Goal: Check status: Check status

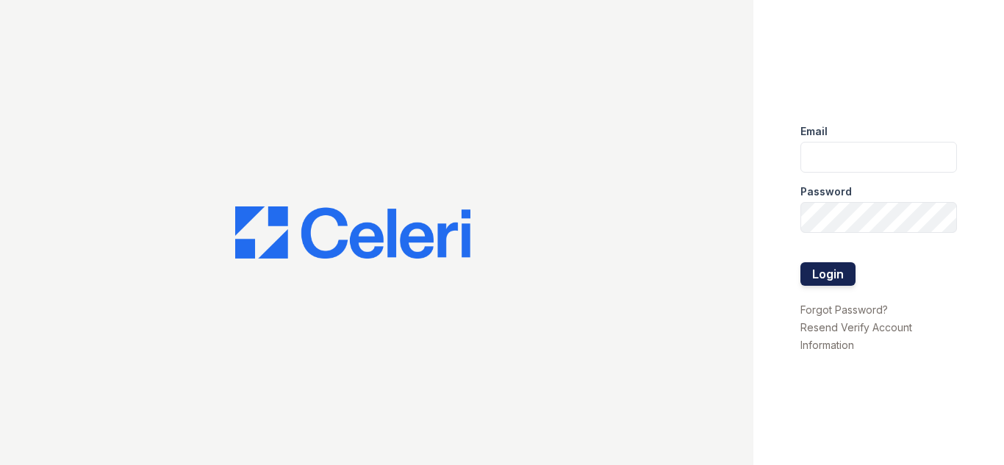
type input "[DOMAIN_NAME][EMAIL_ADDRESS][DOMAIN_NAME]"
click at [824, 271] on button "Login" at bounding box center [827, 274] width 55 height 24
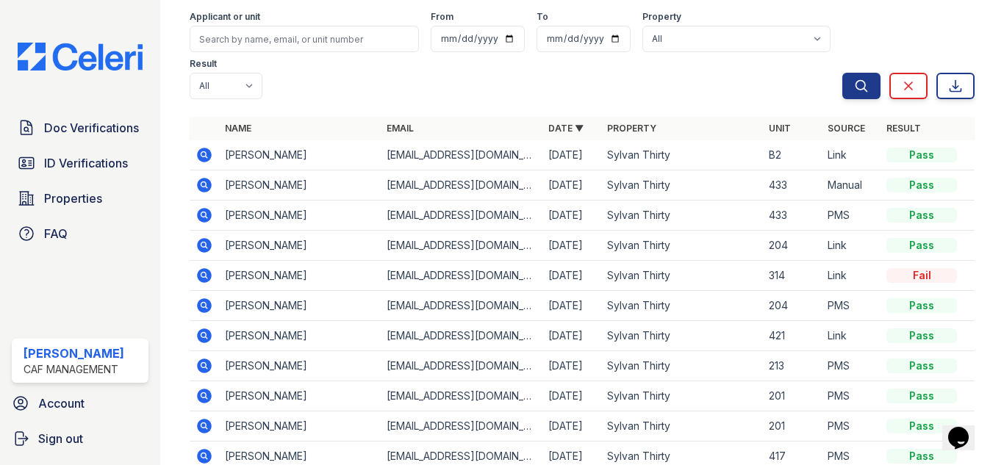
scroll to position [73, 0]
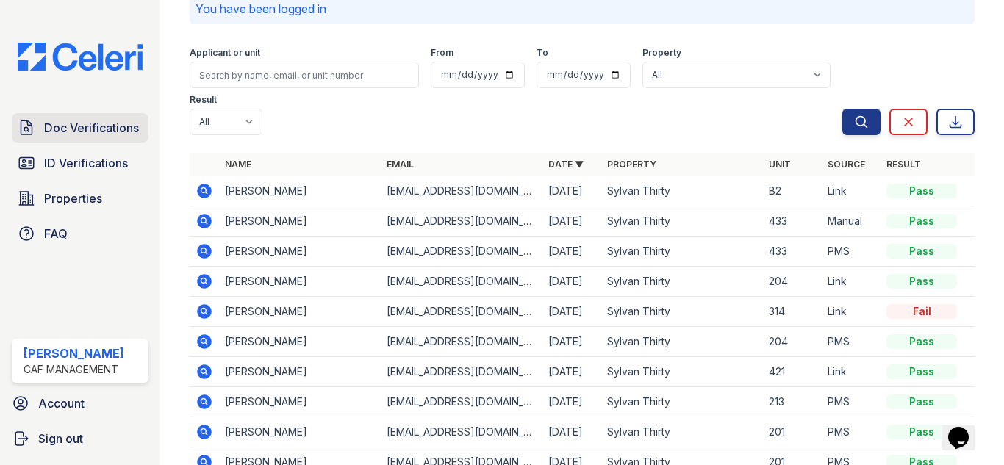
drag, startPoint x: 68, startPoint y: 143, endPoint x: 82, endPoint y: 134, distance: 15.9
click at [68, 143] on div "Doc Verifications ID Verifications Properties FAQ" at bounding box center [80, 180] width 148 height 135
click at [82, 134] on span "Doc Verifications" at bounding box center [91, 128] width 95 height 18
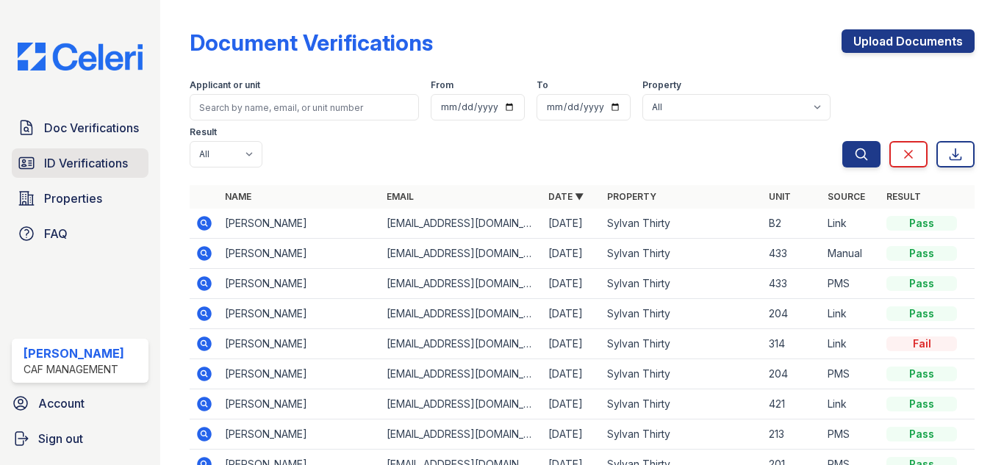
click at [72, 162] on span "ID Verifications" at bounding box center [86, 163] width 84 height 18
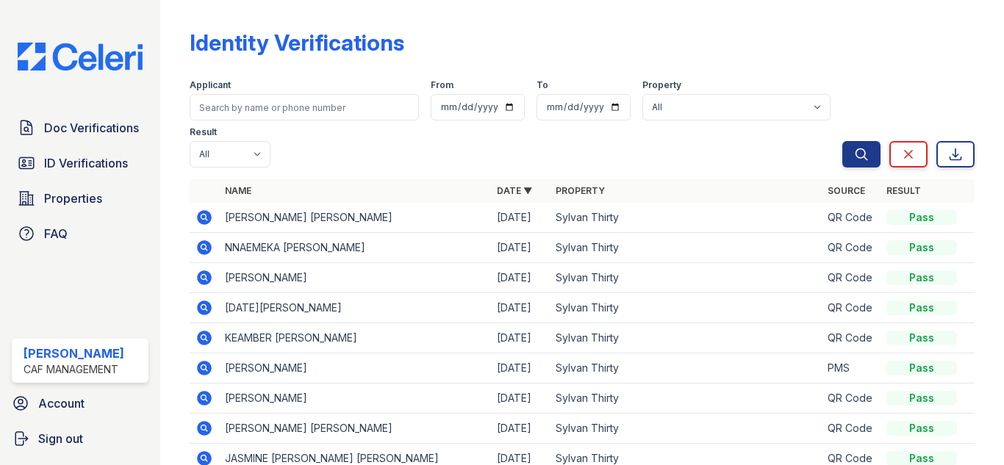
click at [207, 215] on icon at bounding box center [204, 217] width 15 height 15
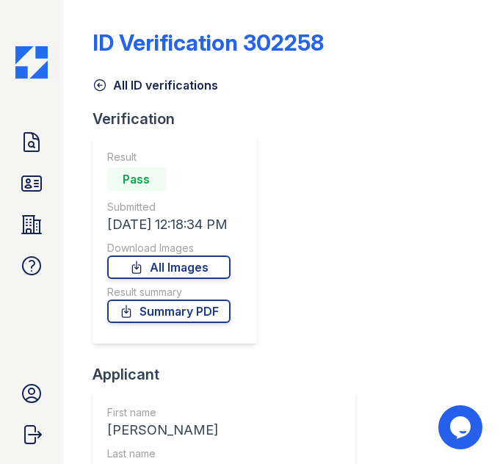
drag, startPoint x: 413, startPoint y: 169, endPoint x: 6, endPoint y: 258, distance: 416.6
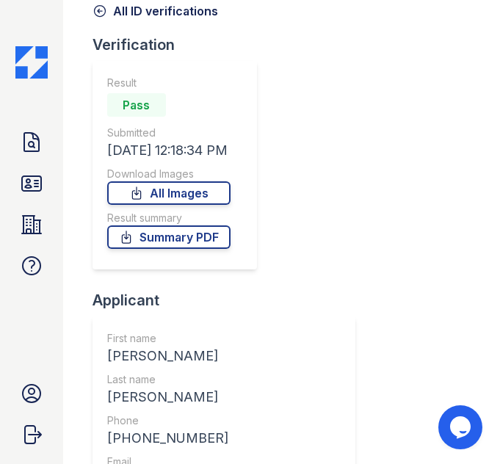
scroll to position [147, 0]
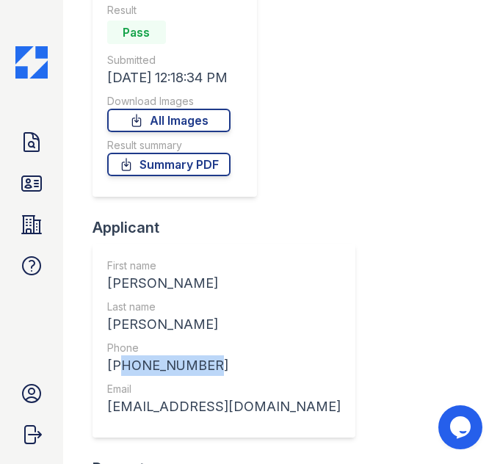
drag, startPoint x: 179, startPoint y: 365, endPoint x: 132, endPoint y: 359, distance: 48.1
click at [114, 362] on div "+16304473700" at bounding box center [224, 366] width 234 height 21
click at [140, 361] on div "+16304473700" at bounding box center [224, 366] width 234 height 21
drag, startPoint x: 199, startPoint y: 365, endPoint x: 134, endPoint y: 369, distance: 64.8
click at [126, 370] on div "+16304473700" at bounding box center [224, 366] width 234 height 21
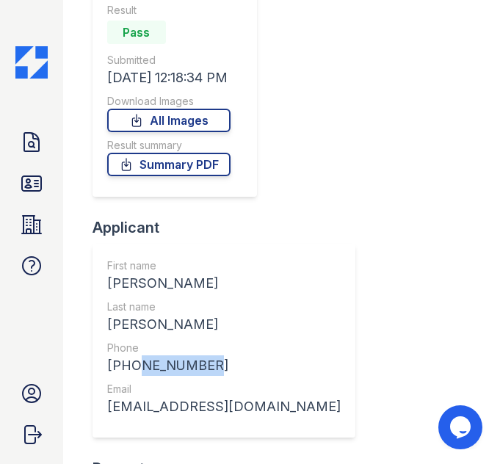
click at [151, 369] on div "+16304473700" at bounding box center [224, 366] width 234 height 21
drag, startPoint x: 185, startPoint y: 370, endPoint x: 123, endPoint y: 372, distance: 61.7
click at [123, 372] on div "+16304473700" at bounding box center [224, 366] width 234 height 21
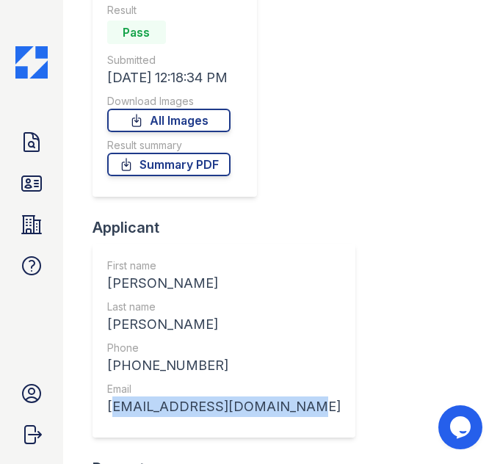
drag, startPoint x: 250, startPoint y: 410, endPoint x: 94, endPoint y: 406, distance: 155.8
click at [94, 406] on div "First name LADASHA SHAE Last name HARRIS Phone +16304473700 Email ladashaharris…" at bounding box center [224, 341] width 263 height 194
